Goal: Transaction & Acquisition: Purchase product/service

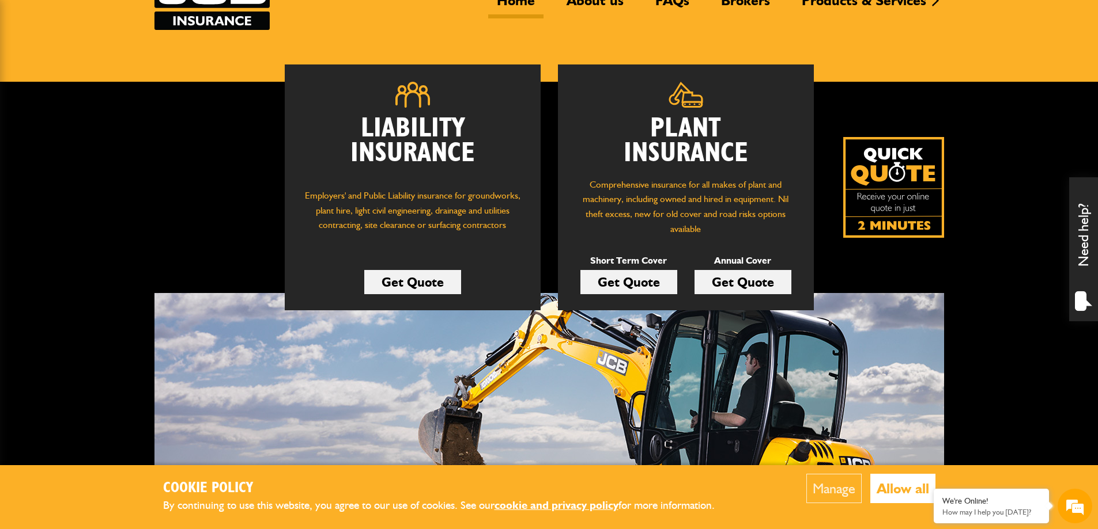
scroll to position [115, 0]
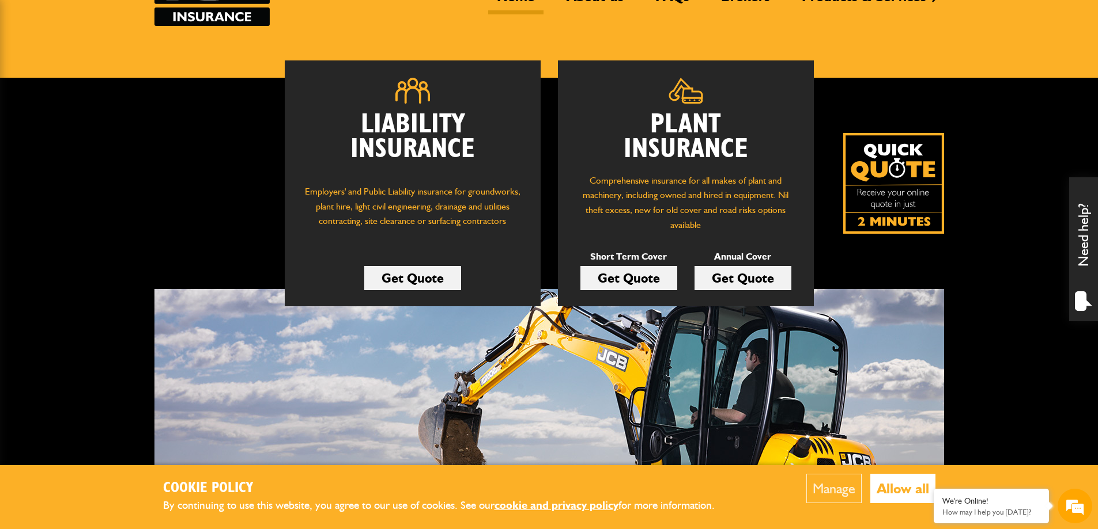
click at [623, 276] on link "Get Quote" at bounding box center [628, 278] width 97 height 24
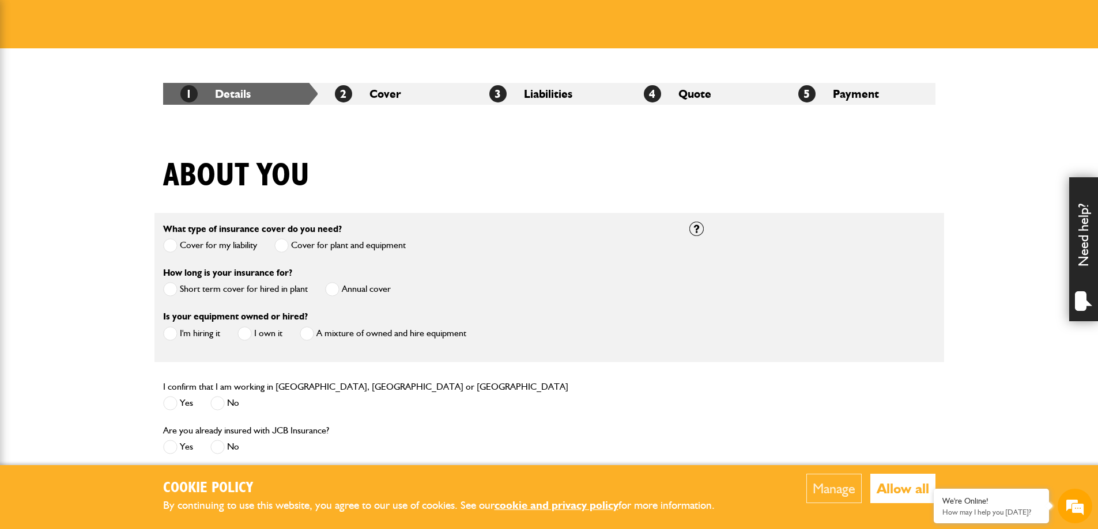
scroll to position [173, 0]
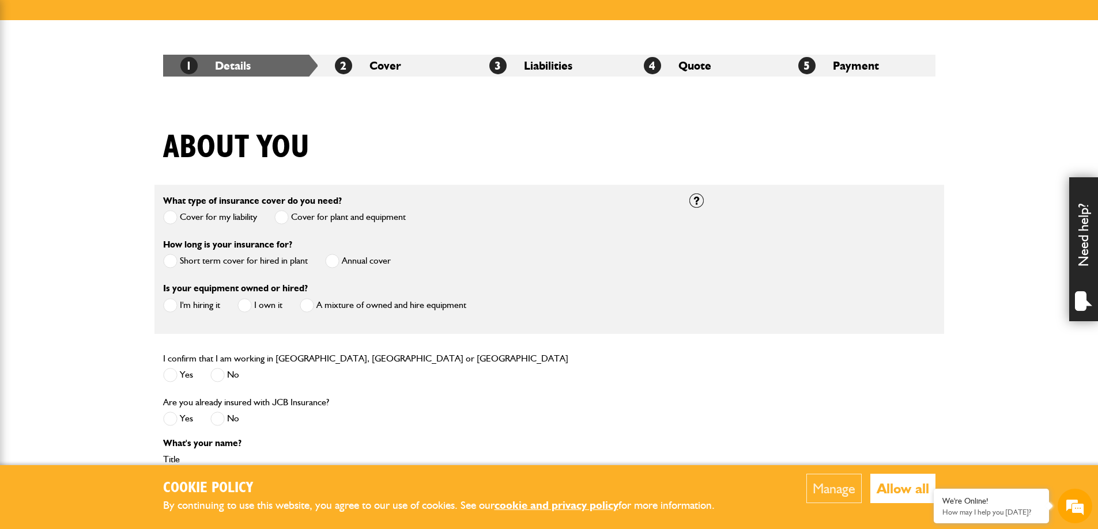
click at [172, 259] on span at bounding box center [170, 261] width 14 height 14
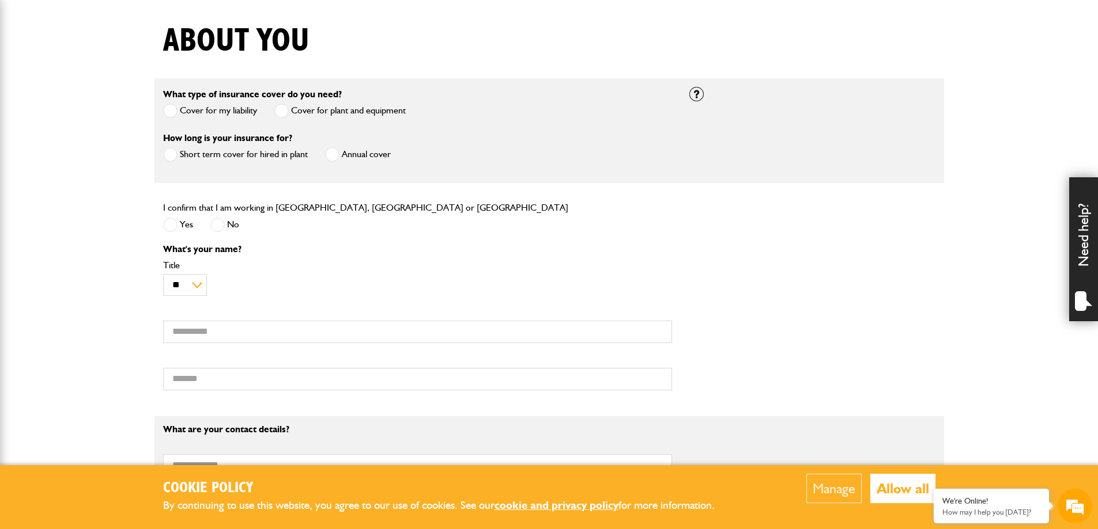
scroll to position [288, 0]
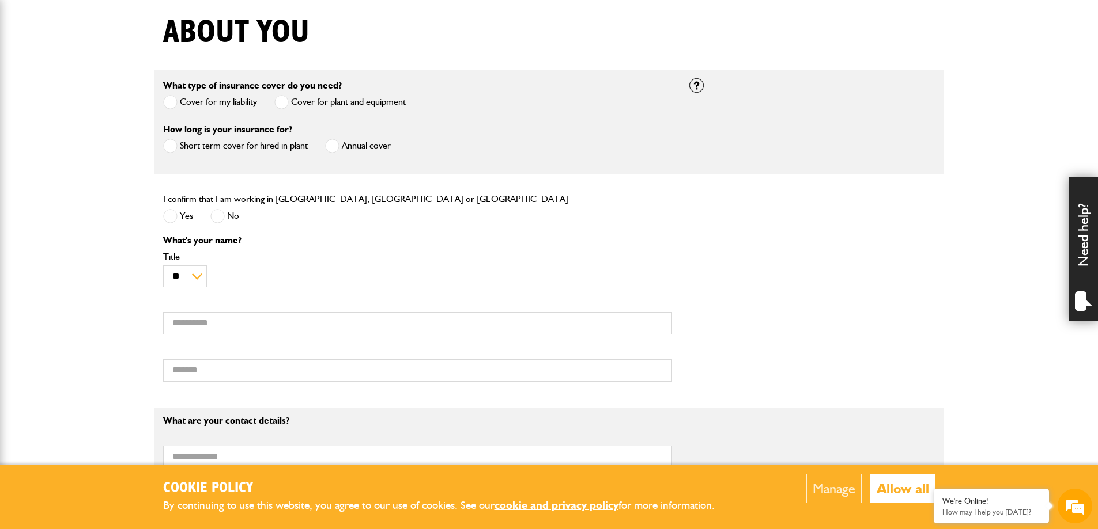
click at [176, 218] on span at bounding box center [170, 216] width 14 height 14
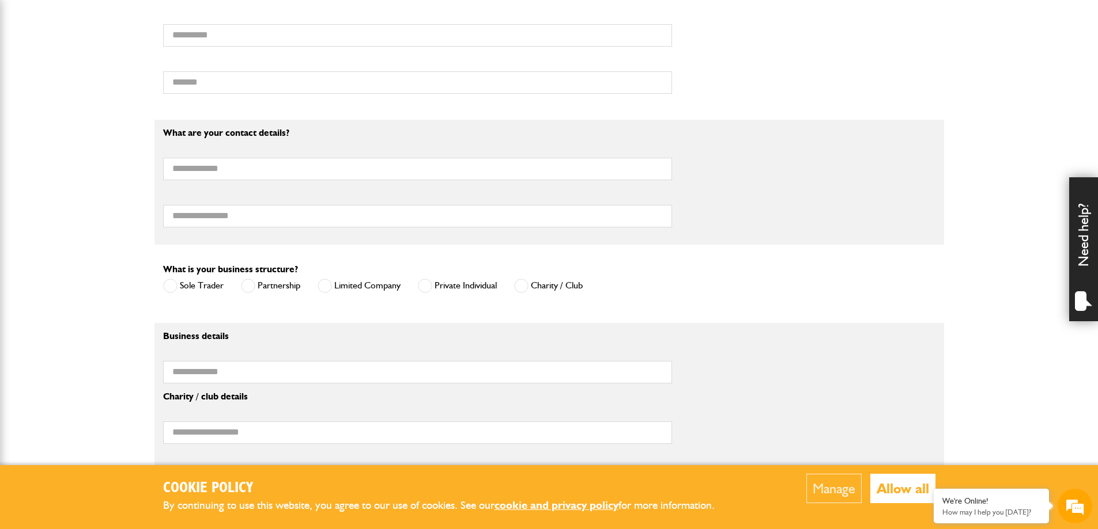
scroll to position [0, 0]
click at [427, 287] on span at bounding box center [425, 286] width 14 height 14
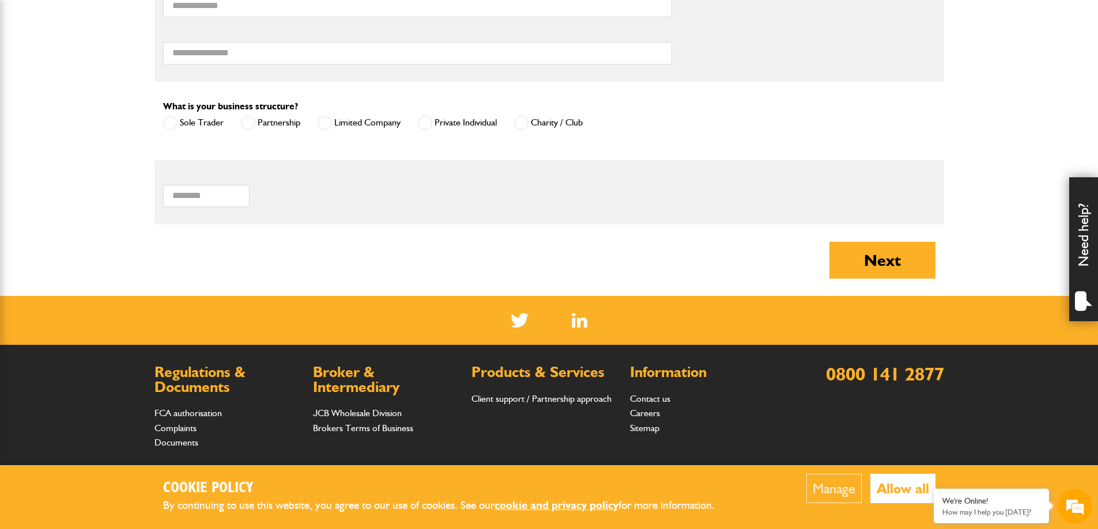
scroll to position [807, 0]
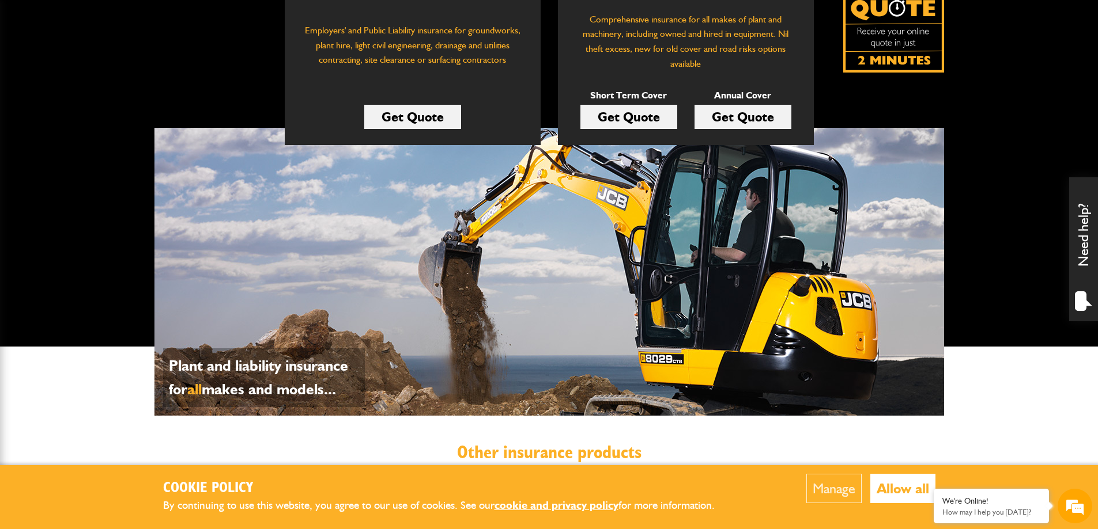
scroll to position [173, 0]
